Goal: Transaction & Acquisition: Purchase product/service

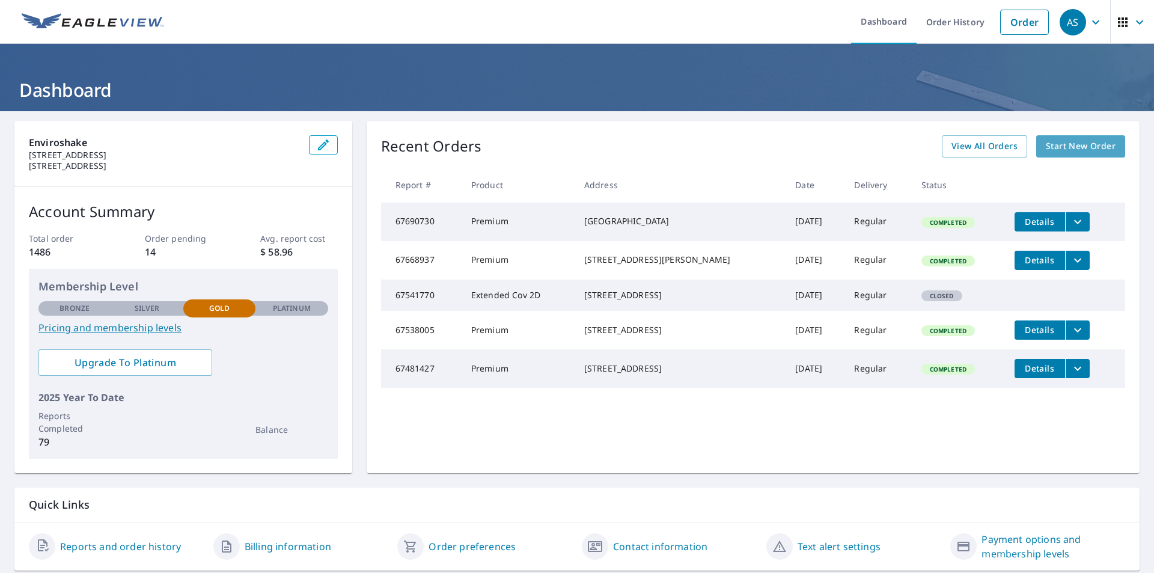
click at [1094, 141] on span "Start New Order" at bounding box center [1081, 146] width 70 height 15
click at [1048, 145] on span "Start New Order" at bounding box center [1081, 146] width 70 height 15
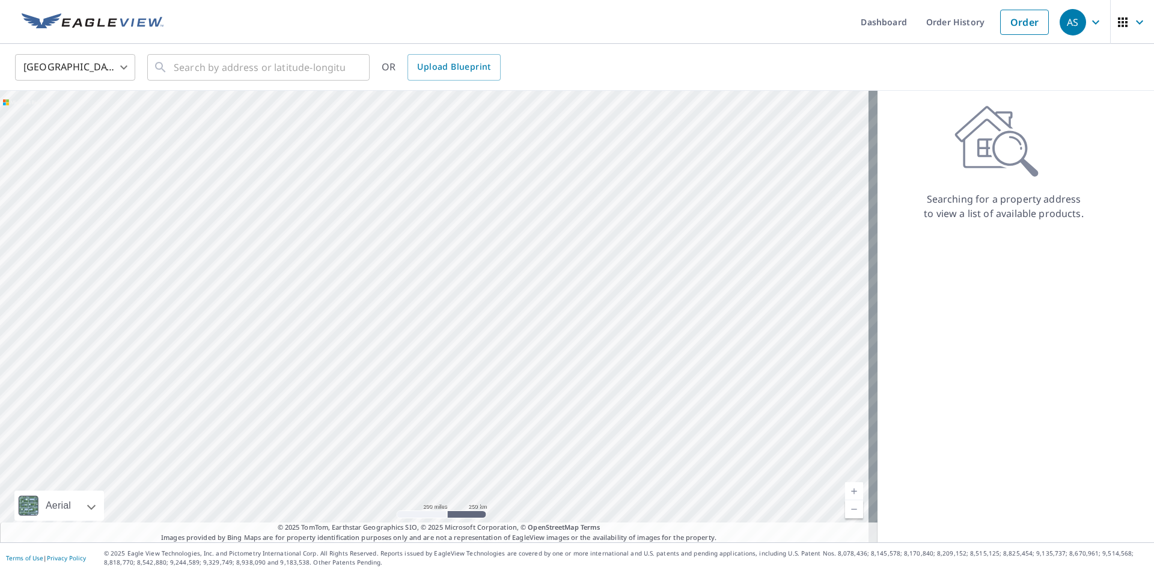
click at [129, 72] on body "AS AS Dashboard Order History Order AS United States US ​ ​ OR Upload Blueprint…" at bounding box center [577, 286] width 1154 height 573
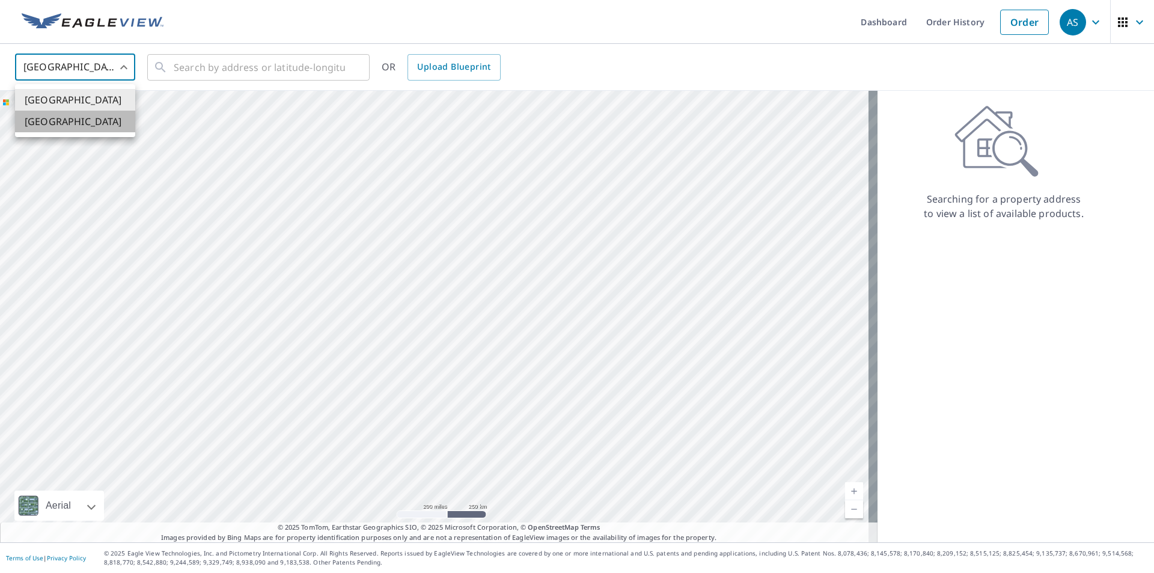
click at [107, 122] on li "[GEOGRAPHIC_DATA]" at bounding box center [75, 122] width 120 height 22
type input "CA"
click at [212, 71] on input "text" at bounding box center [259, 68] width 171 height 34
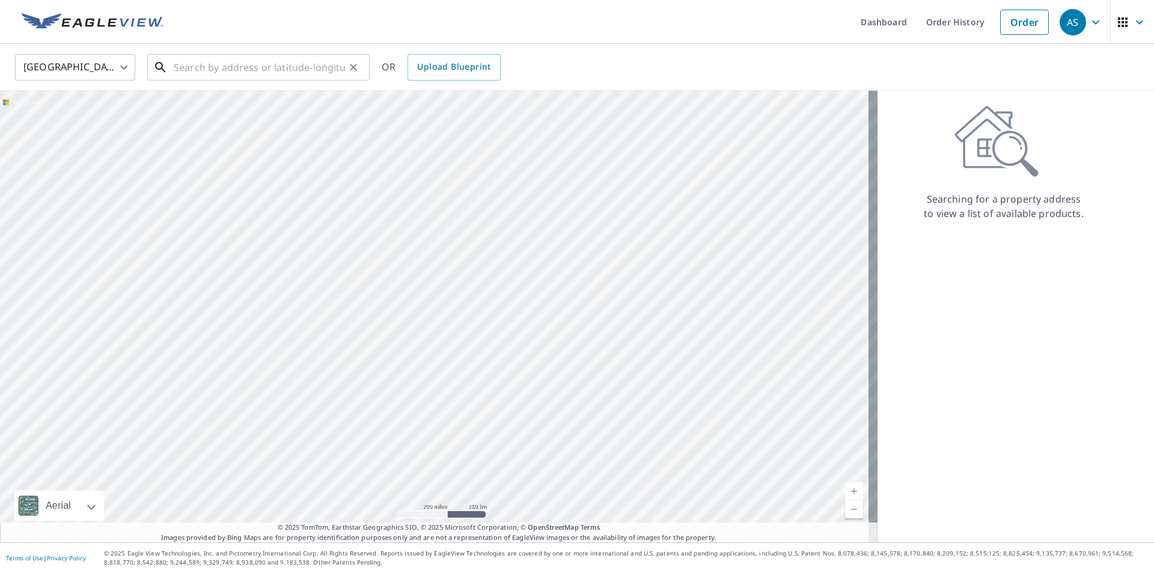
click at [222, 64] on input "text" at bounding box center [259, 68] width 171 height 34
click at [351, 70] on icon "Clear" at bounding box center [353, 67] width 7 height 7
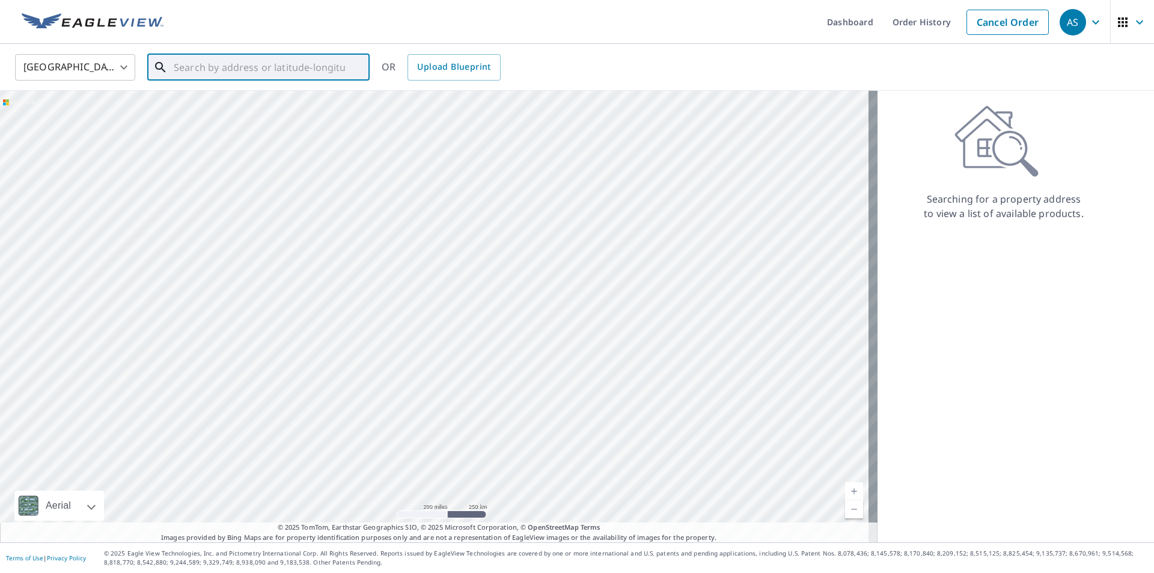
click at [321, 65] on input "text" at bounding box center [259, 68] width 171 height 34
click at [275, 109] on span "[STREET_ADDRESS][DATE]" at bounding box center [265, 102] width 189 height 14
type input "[STREET_ADDRESS][DATE]"
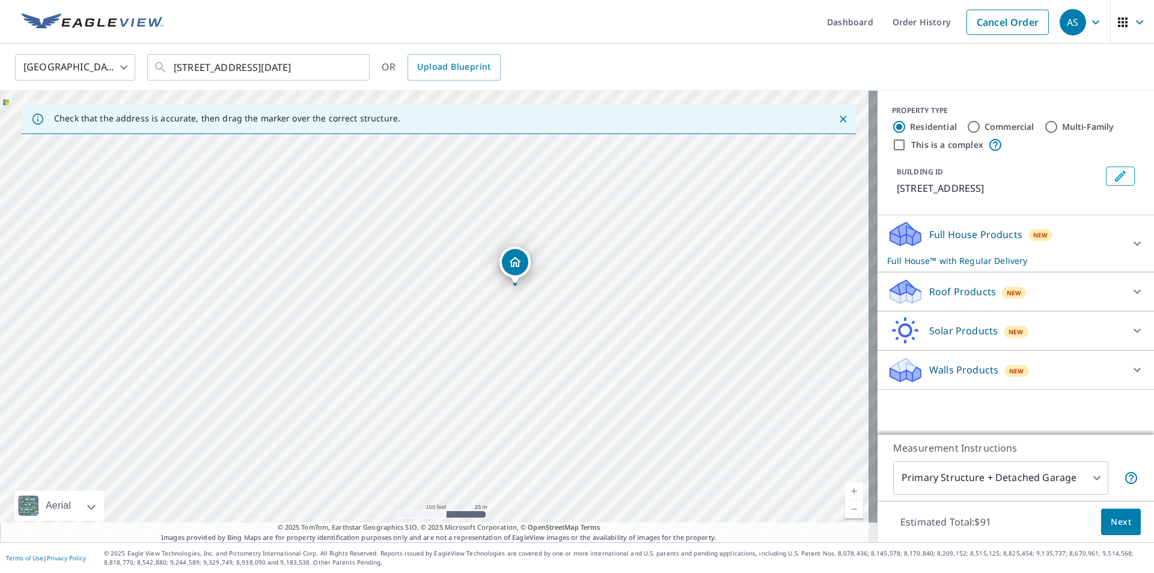
drag, startPoint x: 507, startPoint y: 265, endPoint x: 572, endPoint y: 247, distance: 68.1
click at [572, 247] on div "[STREET_ADDRESS][DATE]" at bounding box center [439, 317] width 878 height 452
drag, startPoint x: 473, startPoint y: 295, endPoint x: 512, endPoint y: 317, distance: 45.8
click at [398, 270] on div "[STREET_ADDRESS][DATE]" at bounding box center [439, 317] width 878 height 452
click at [1086, 476] on body "AS AS Dashboard Order History Cancel Order AS Canada CA ​ 1071 LITTLE SHUSWAP L…" at bounding box center [577, 286] width 1154 height 573
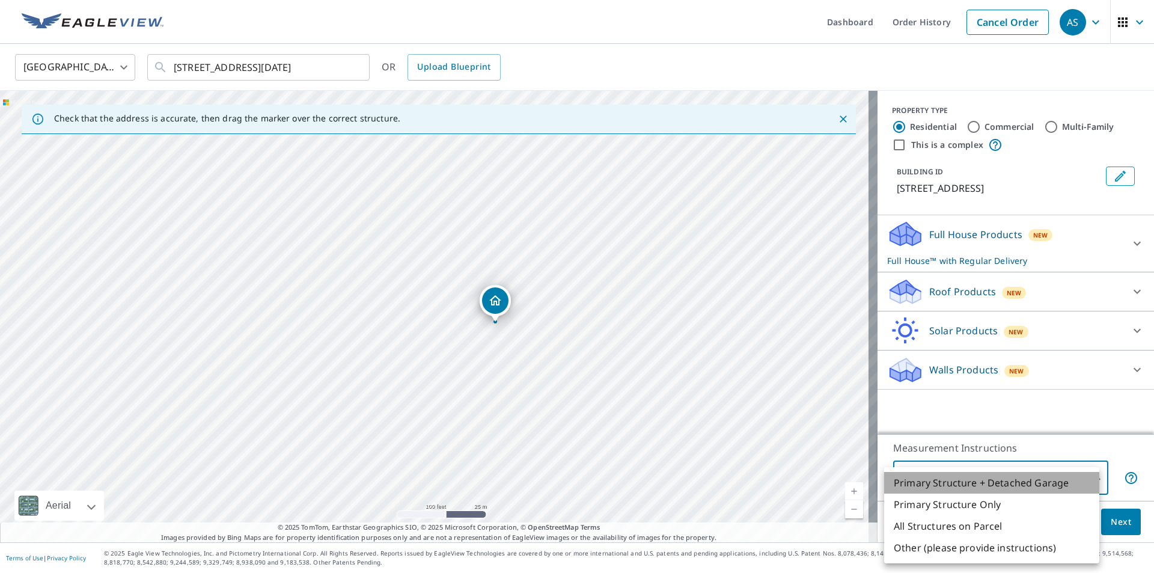
click at [1024, 482] on li "Primary Structure + Detached Garage" at bounding box center [991, 483] width 215 height 22
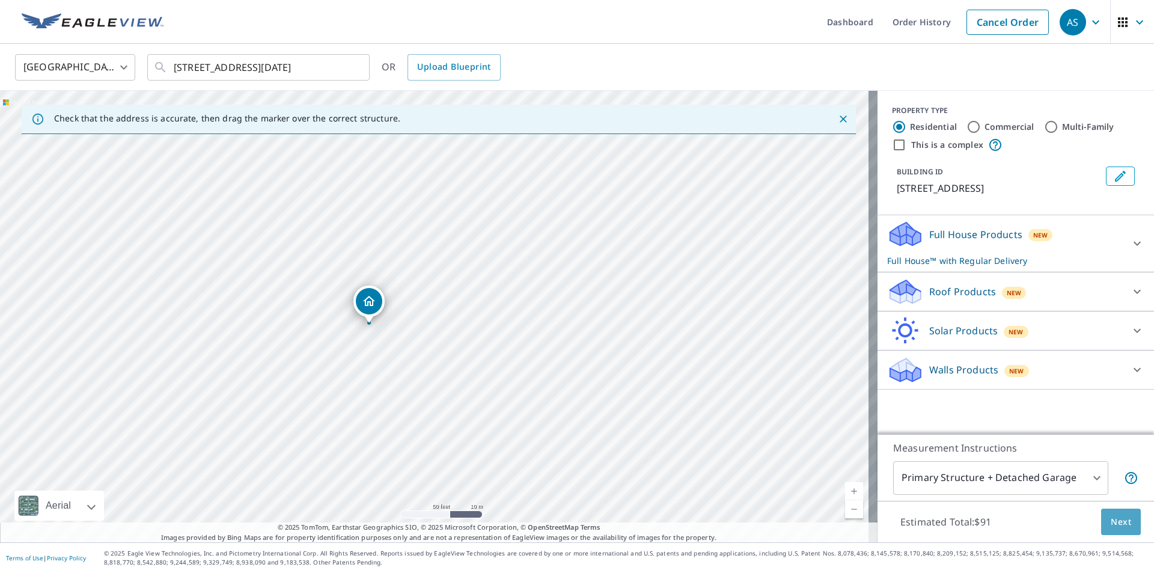
click at [1114, 525] on span "Next" at bounding box center [1121, 522] width 20 height 15
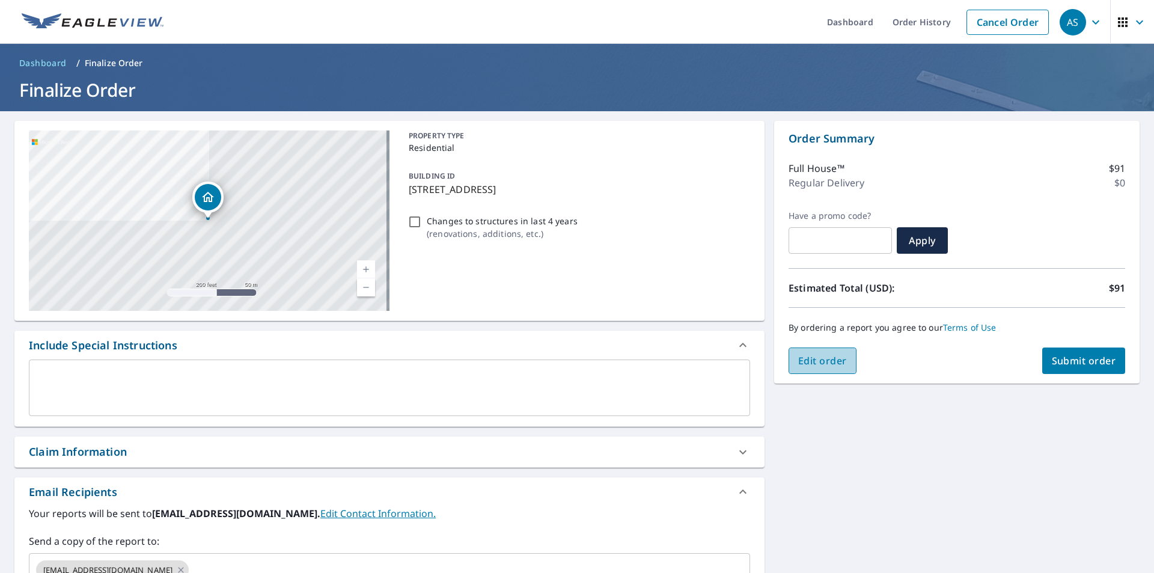
click at [823, 360] on span "Edit order" at bounding box center [822, 360] width 49 height 13
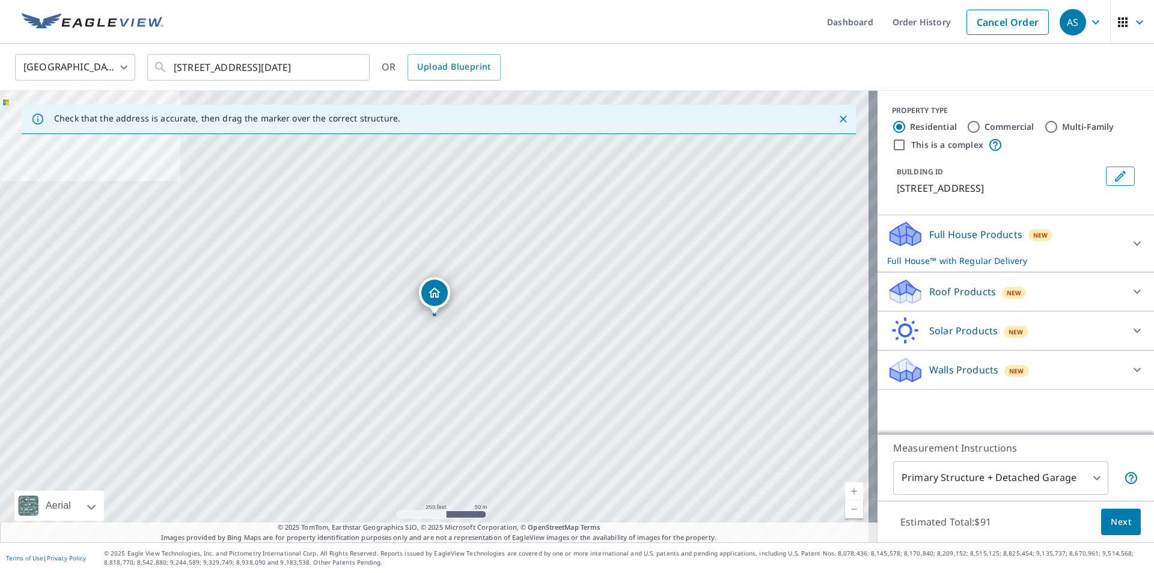
click at [948, 299] on p "Roof Products" at bounding box center [963, 291] width 67 height 14
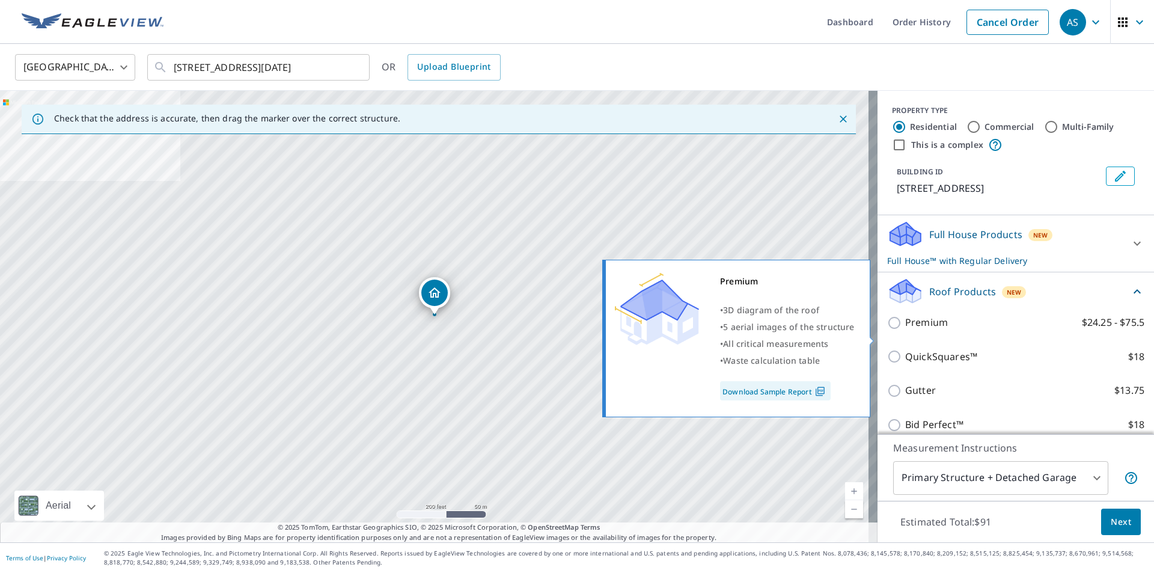
click at [887, 330] on input "Premium $24.25 - $75.5" at bounding box center [896, 323] width 18 height 14
checkbox input "true"
checkbox input "false"
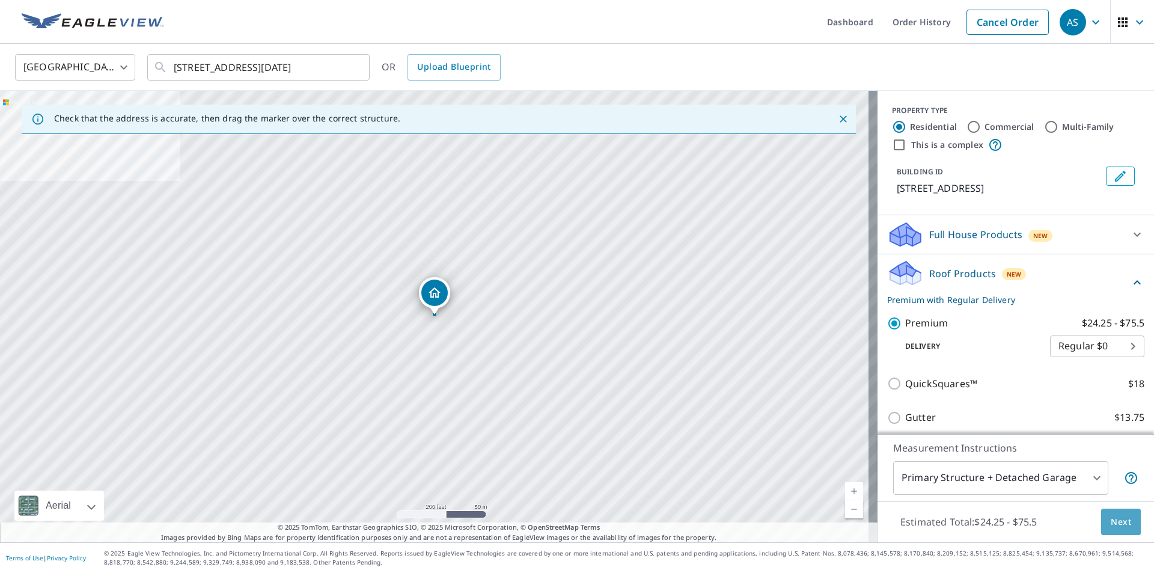
click at [1111, 519] on span "Next" at bounding box center [1121, 522] width 20 height 15
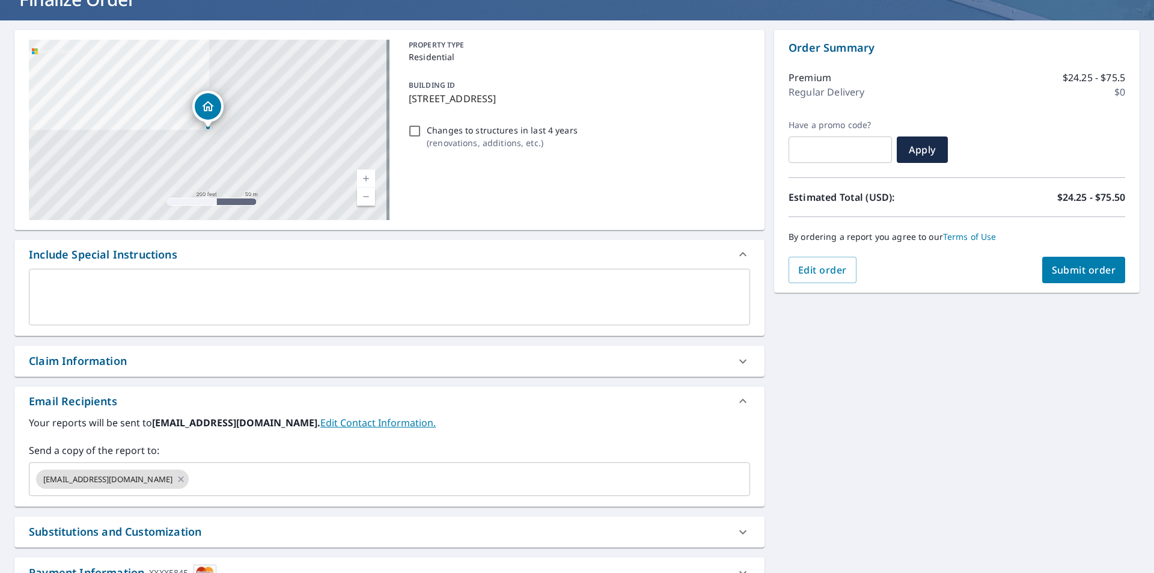
scroll to position [120, 0]
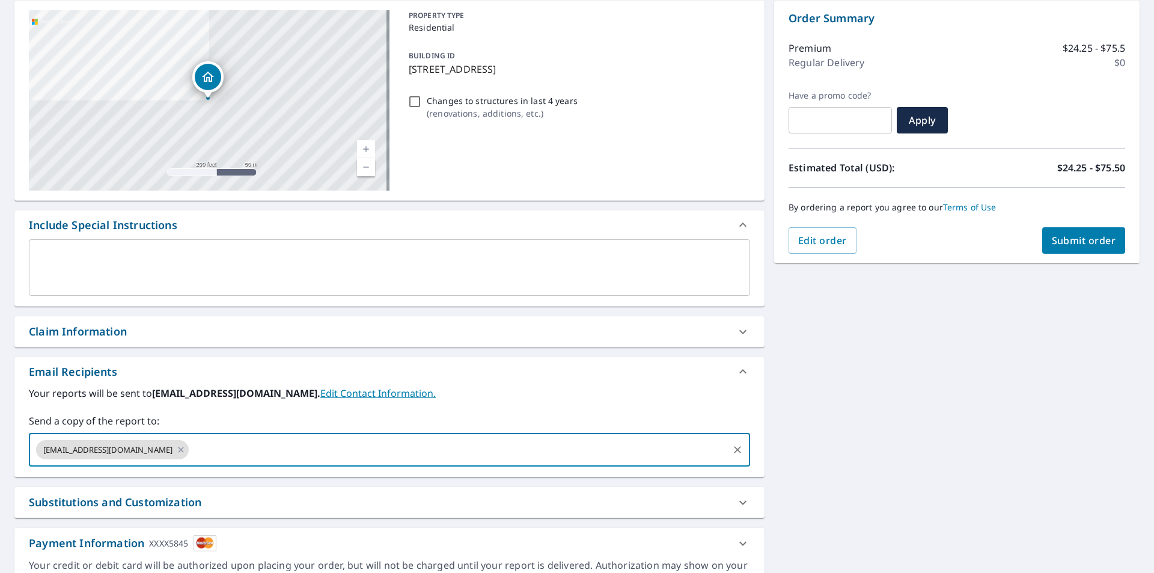
click at [336, 447] on input "text" at bounding box center [459, 449] width 536 height 23
type input "glen.rowley@enviroshake.com"
click at [1080, 241] on span "Submit order" at bounding box center [1084, 240] width 64 height 13
checkbox input "true"
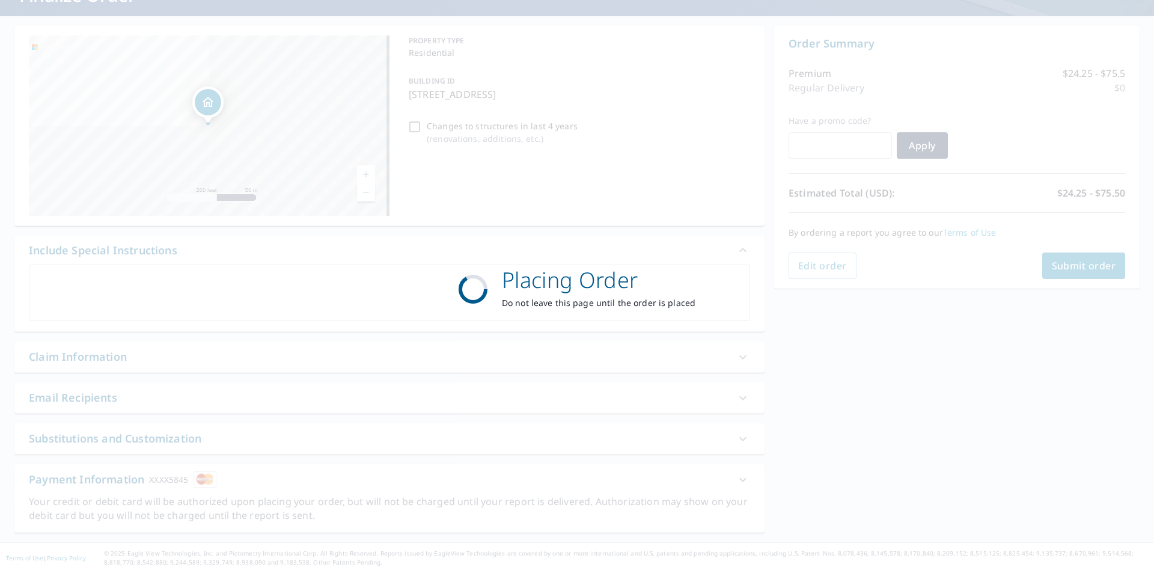
scroll to position [95, 0]
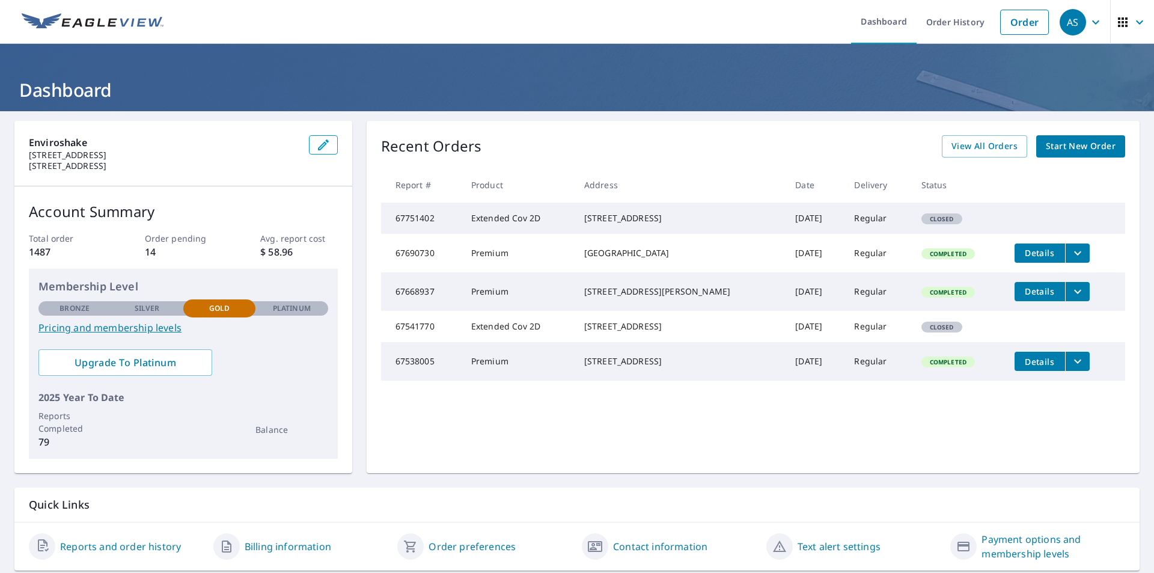
click at [1046, 144] on span "Start New Order" at bounding box center [1081, 146] width 70 height 15
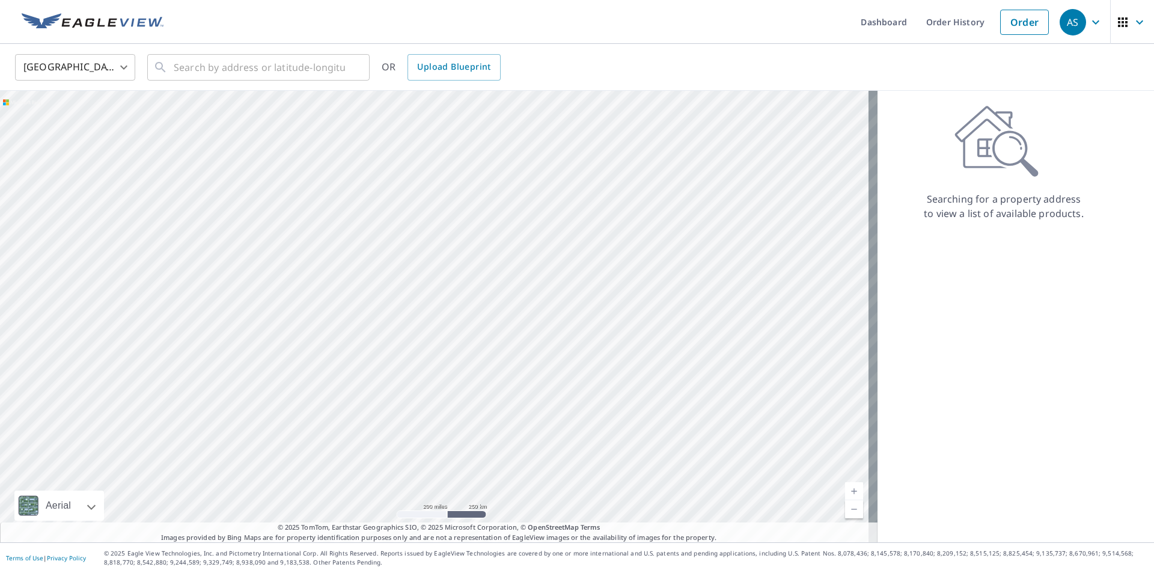
click at [120, 64] on body "AS AS Dashboard Order History Order AS United States US ​ ​ OR Upload Blueprint…" at bounding box center [577, 286] width 1154 height 573
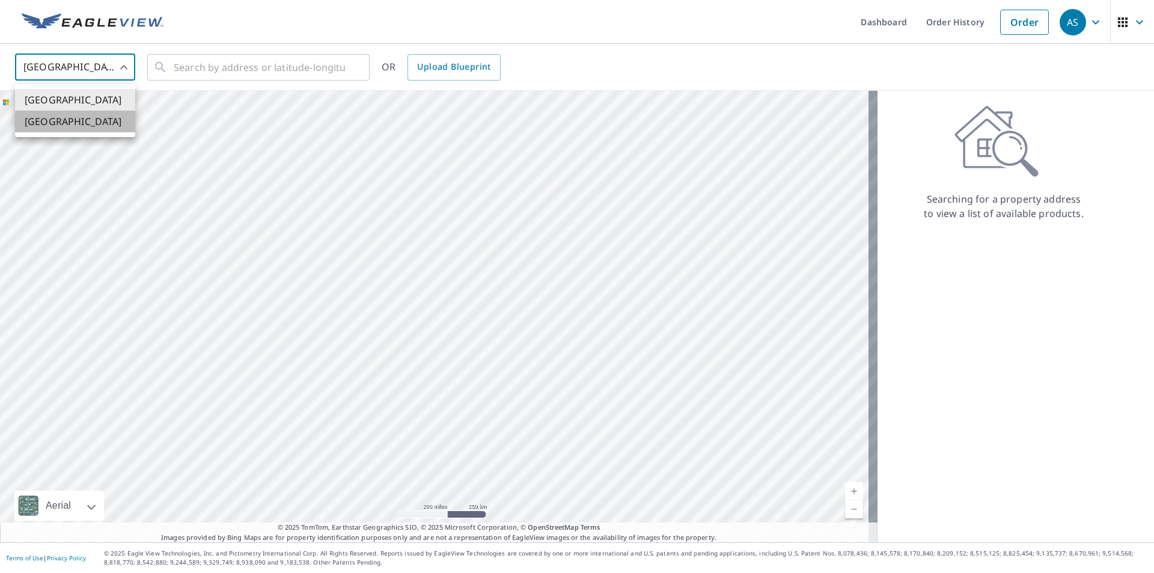
drag, startPoint x: 112, startPoint y: 118, endPoint x: 162, endPoint y: 85, distance: 59.0
click at [114, 116] on li "[GEOGRAPHIC_DATA]" at bounding box center [75, 122] width 120 height 22
type input "CA"
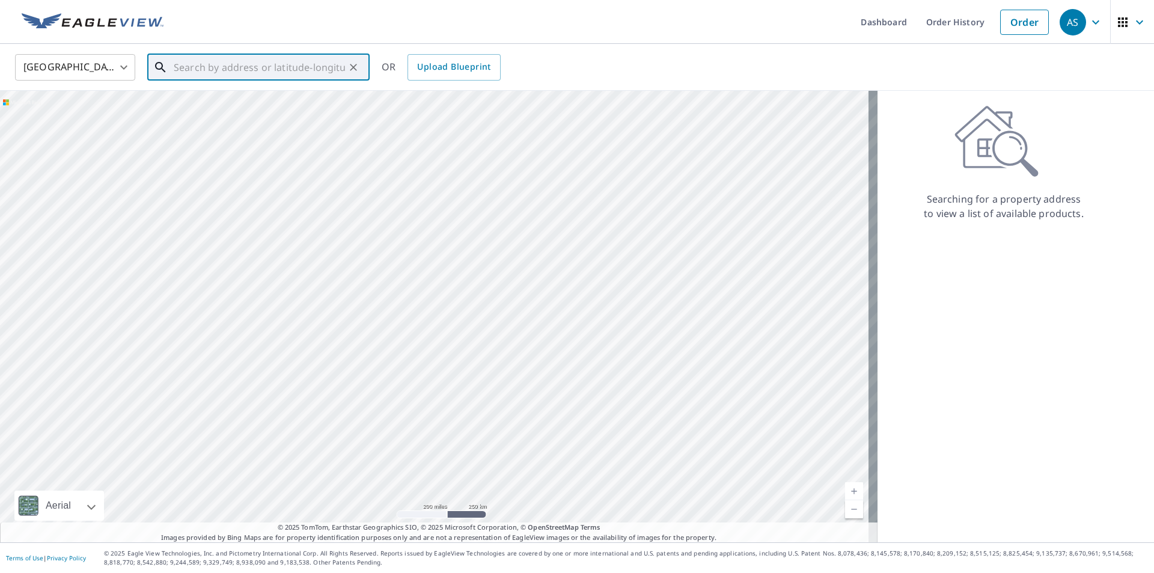
click at [228, 67] on input "text" at bounding box center [259, 68] width 171 height 34
click at [210, 106] on span "[STREET_ADDRESS][DATE]" at bounding box center [265, 102] width 189 height 14
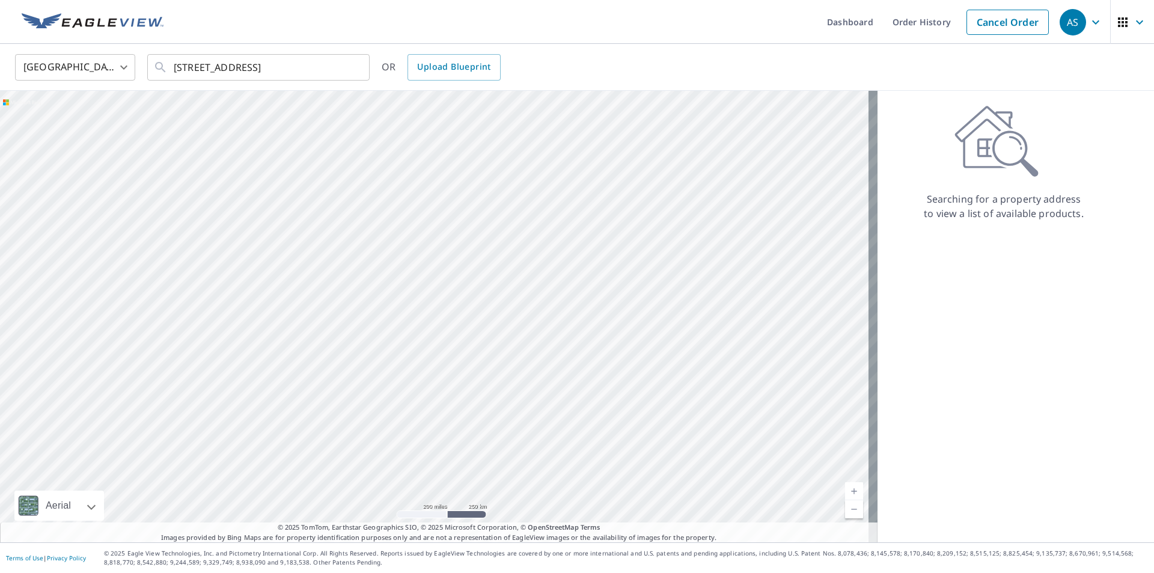
type input "[STREET_ADDRESS][DATE]"
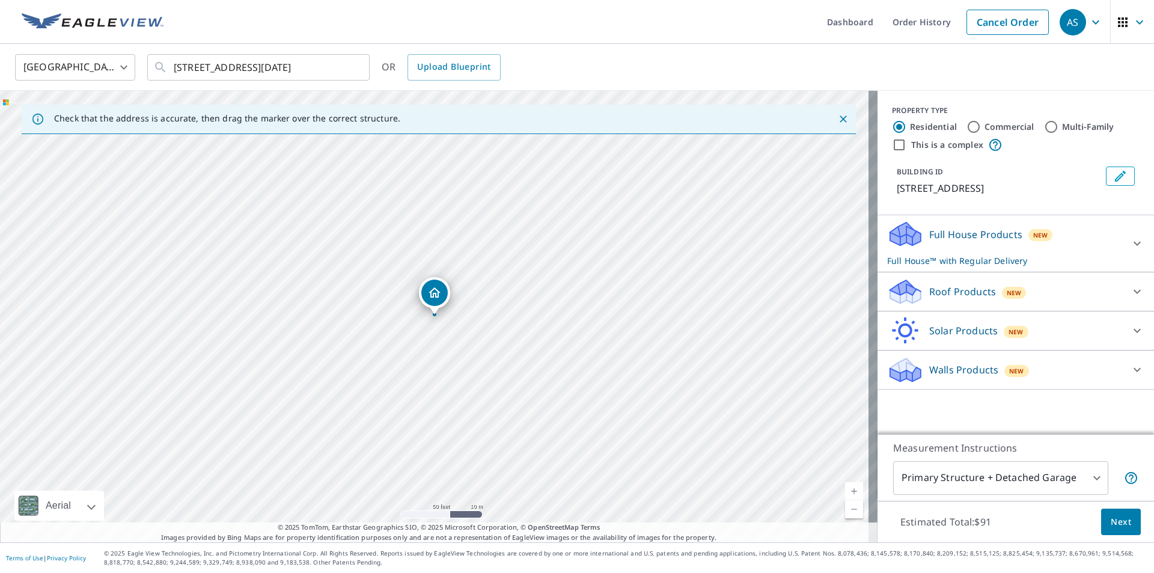
drag, startPoint x: 453, startPoint y: 320, endPoint x: 479, endPoint y: 198, distance: 125.4
click at [479, 198] on div "[STREET_ADDRESS][DATE]" at bounding box center [439, 317] width 878 height 452
click at [852, 29] on link "Dashboard" at bounding box center [851, 22] width 66 height 44
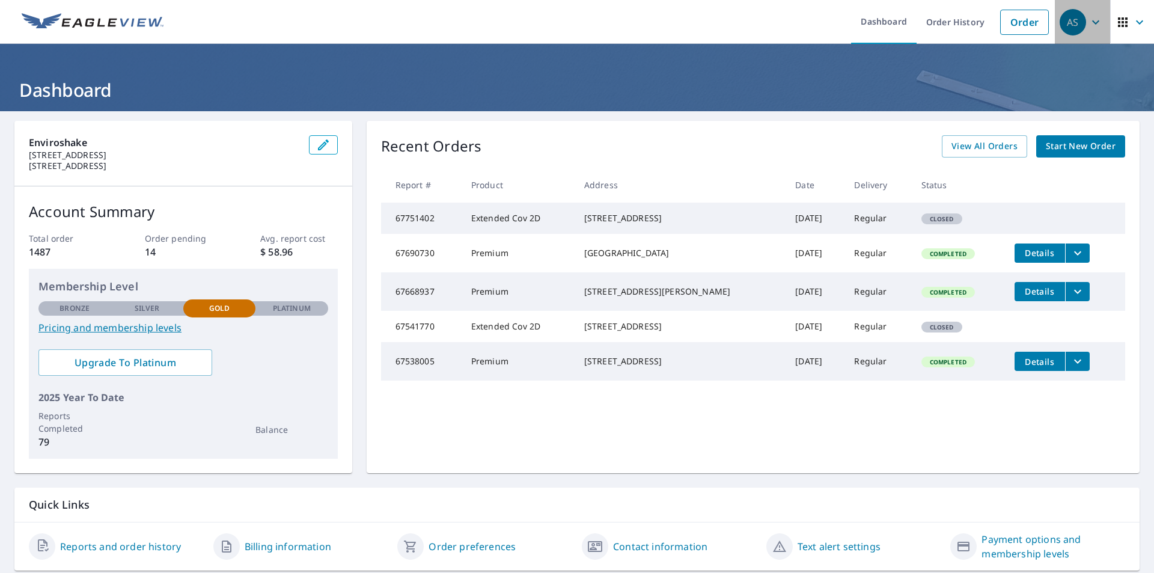
click at [1090, 25] on icon "button" at bounding box center [1096, 22] width 14 height 14
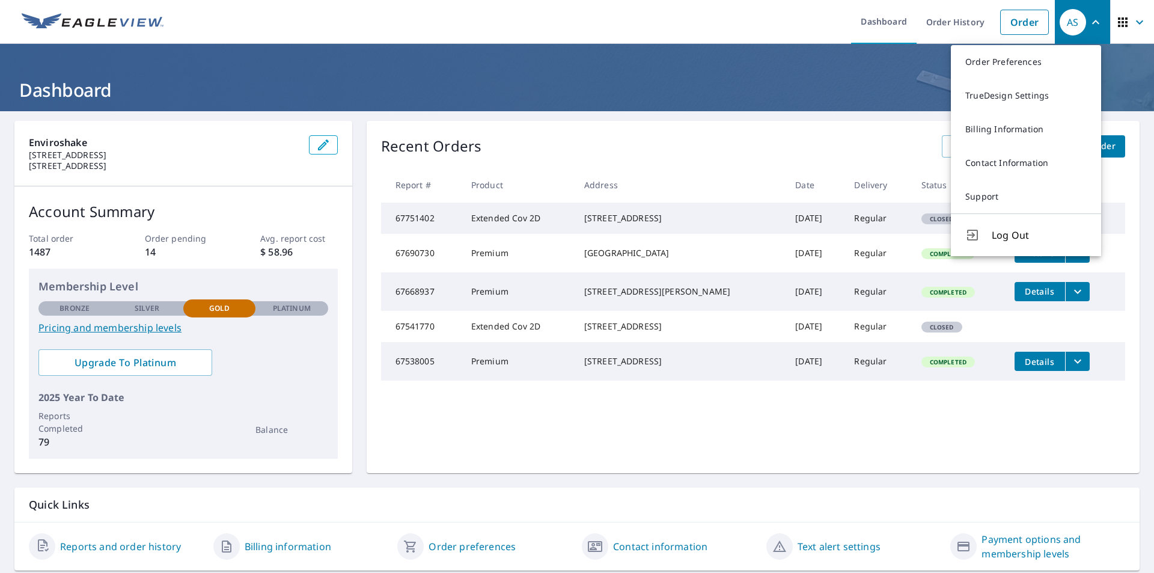
drag, startPoint x: 1017, startPoint y: 236, endPoint x: 1008, endPoint y: 227, distance: 11.9
click at [1014, 234] on span "Log Out" at bounding box center [1039, 235] width 95 height 14
